Goal: Entertainment & Leisure: Consume media (video, audio)

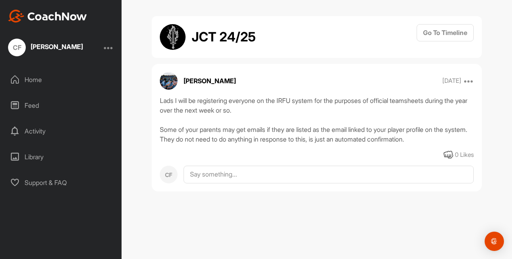
click at [41, 103] on div "Feed" at bounding box center [61, 105] width 114 height 20
click at [31, 105] on div "Feed" at bounding box center [61, 105] width 114 height 20
click at [36, 107] on div "Feed" at bounding box center [61, 105] width 114 height 20
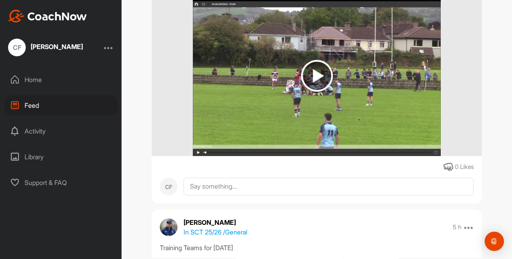
scroll to position [81, 0]
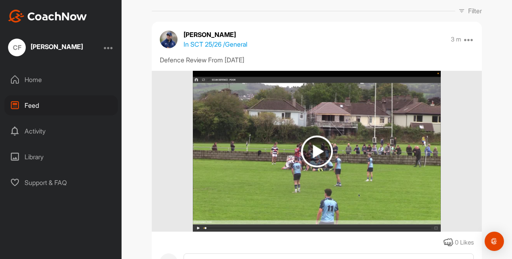
click at [315, 151] on img at bounding box center [317, 152] width 32 height 32
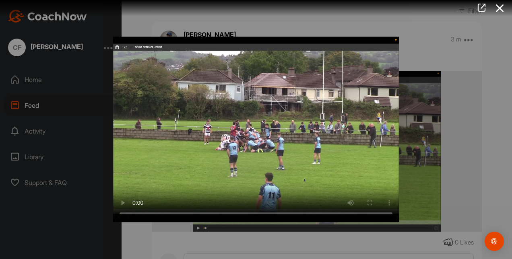
click at [192, 166] on video "Video Player" at bounding box center [256, 130] width 286 height 186
click at [195, 166] on video "Video Player" at bounding box center [256, 130] width 286 height 186
click at [498, 8] on icon at bounding box center [500, 8] width 19 height 15
